Goal: Transaction & Acquisition: Purchase product/service

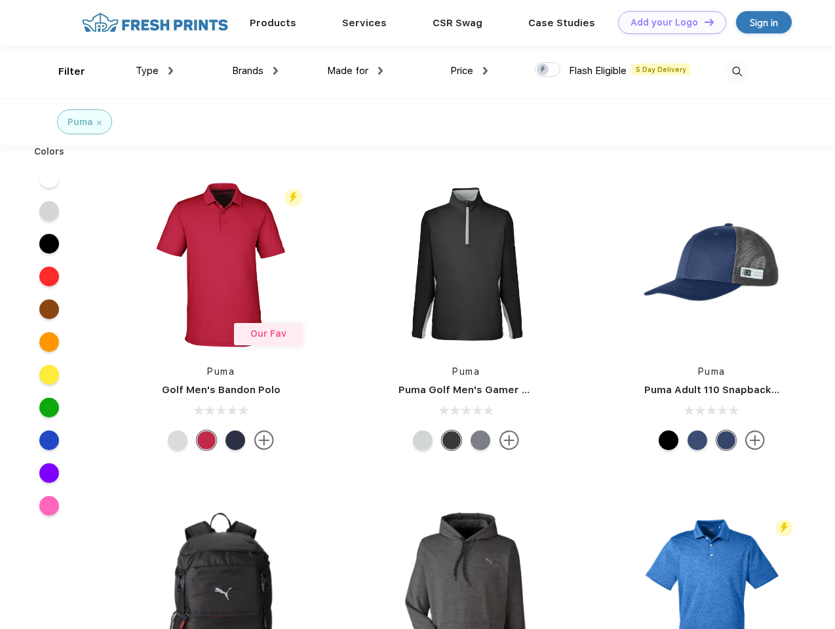
click at [667, 22] on link "Add your Logo Design Tool" at bounding box center [672, 22] width 108 height 23
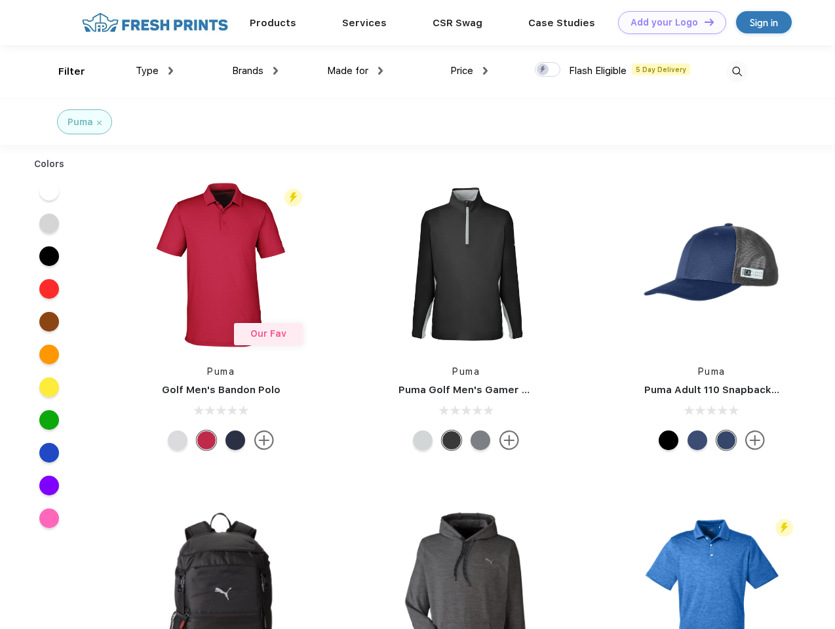
click at [0, 0] on div "Design Tool" at bounding box center [0, 0] width 0 height 0
click at [704, 22] on link "Add your Logo Design Tool" at bounding box center [672, 22] width 108 height 23
click at [63, 71] on div "Filter" at bounding box center [71, 71] width 27 height 15
click at [155, 71] on span "Type" at bounding box center [147, 71] width 23 height 12
click at [255, 71] on span "Brands" at bounding box center [247, 71] width 31 height 12
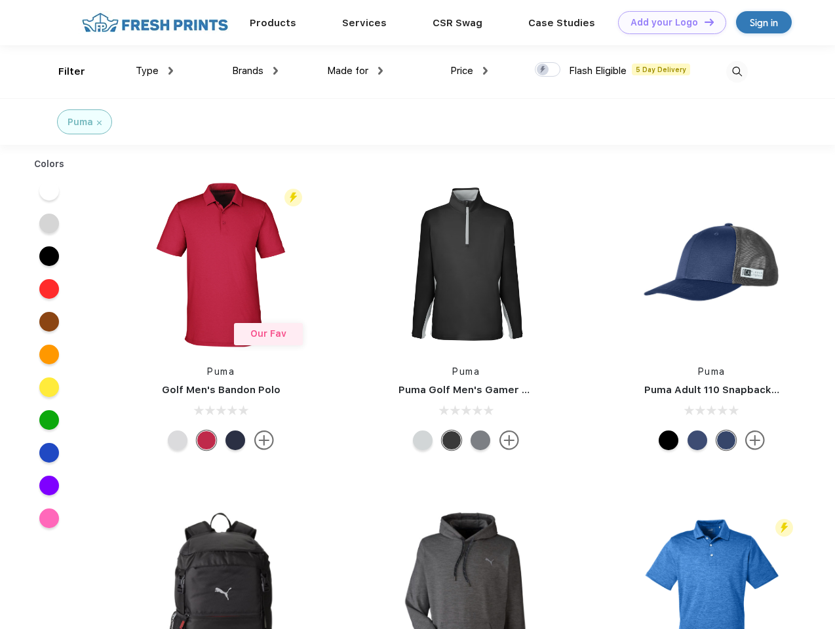
click at [355, 71] on span "Made for" at bounding box center [347, 71] width 41 height 12
click at [469, 71] on span "Price" at bounding box center [461, 71] width 23 height 12
click at [548, 70] on div at bounding box center [548, 69] width 26 height 14
click at [544, 70] on input "checkbox" at bounding box center [539, 66] width 9 height 9
click at [737, 71] on img at bounding box center [737, 72] width 22 height 22
